Goal: Find specific page/section: Find specific page/section

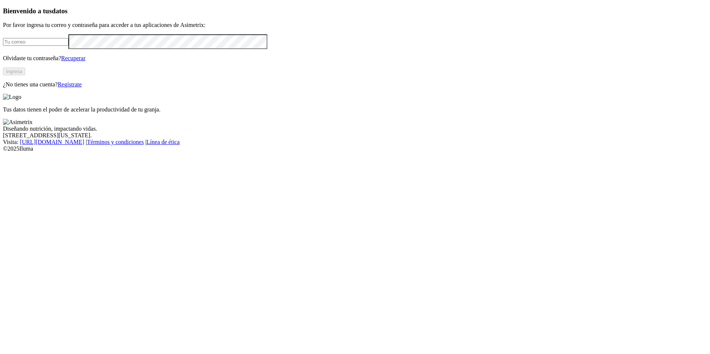
type input "[PERSON_NAME][EMAIL_ADDRESS][PERSON_NAME][DOMAIN_NAME]"
click at [25, 75] on button "Ingresa" at bounding box center [14, 72] width 22 height 8
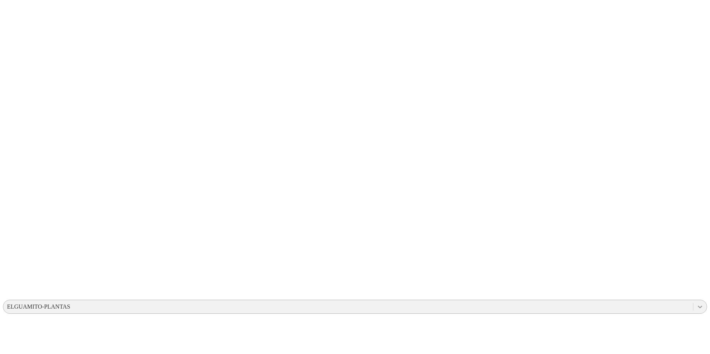
click at [693, 301] on div at bounding box center [699, 307] width 13 height 13
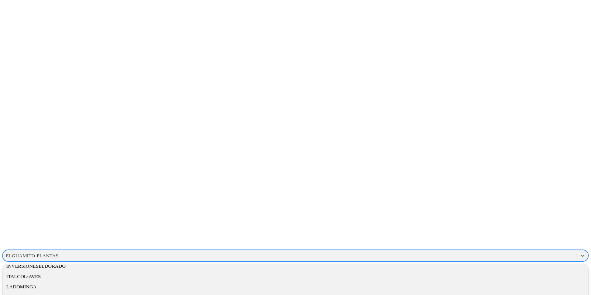
scroll to position [344, 0]
